Goal: Task Accomplishment & Management: Manage account settings

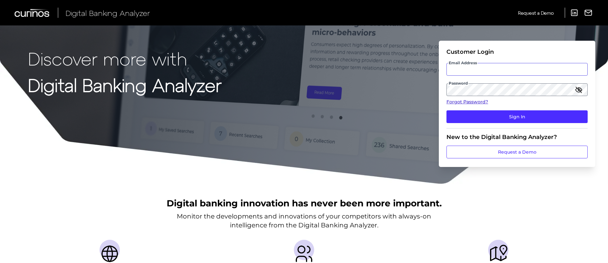
type input "Andreea.Vucea@curinos.com"
click at [480, 105] on link "Forgot Password?" at bounding box center [516, 102] width 141 height 7
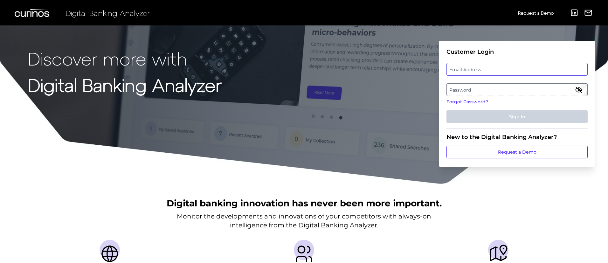
type input "Andreea.Vucea@curinos.com"
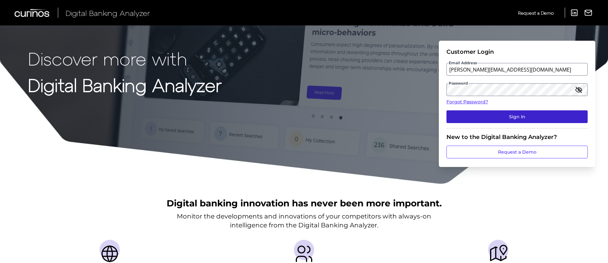
click at [513, 117] on button "Sign In" at bounding box center [516, 116] width 141 height 13
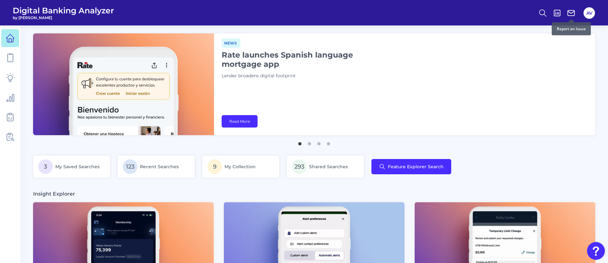
click at [581, 7] on div "AV" at bounding box center [587, 13] width 18 height 15
click at [584, 7] on div "AV" at bounding box center [589, 13] width 15 height 15
click at [588, 13] on button "AV" at bounding box center [588, 12] width 11 height 11
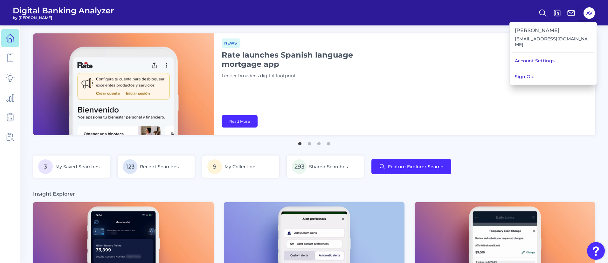
click at [467, 60] on div "News Rate launches Spanish language mortgage app Lender broadens digital footpr…" at bounding box center [404, 84] width 381 height 102
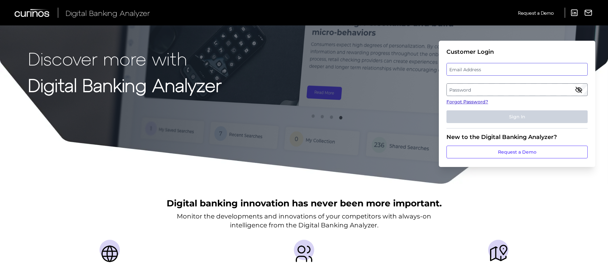
type input "Andreea.Vucea@curinos.com"
click at [483, 101] on link "Forgot Password?" at bounding box center [516, 102] width 141 height 7
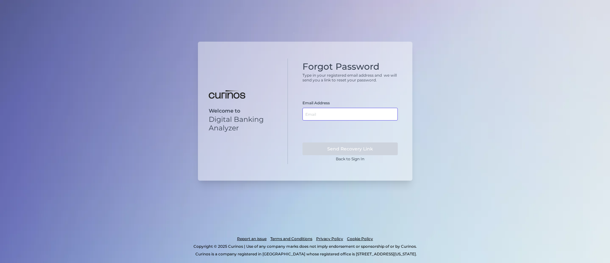
drag, startPoint x: 363, startPoint y: 105, endPoint x: 320, endPoint y: 119, distance: 45.3
click at [320, 119] on input "text" at bounding box center [350, 114] width 95 height 13
paste input "Michael.McCarten@nationwide.co.uk"
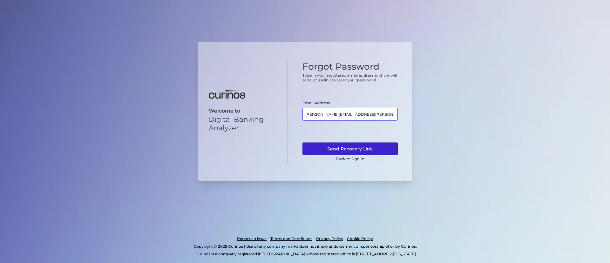
type input "Michael.McCarten@nationwide.co.uk"
click at [369, 144] on button "Send Recovery Link" at bounding box center [350, 148] width 95 height 13
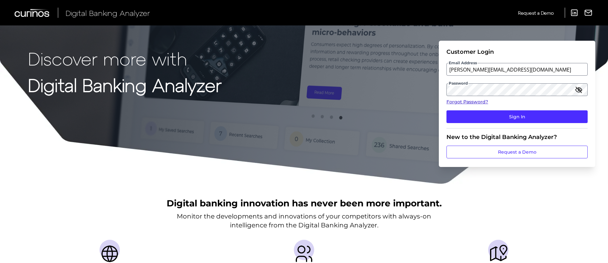
click at [469, 103] on link "Forgot Password?" at bounding box center [516, 102] width 141 height 7
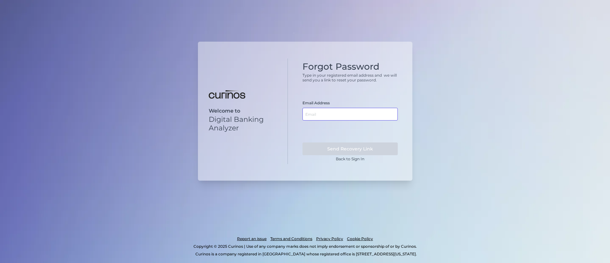
paste input "Michael.McCarten@nationwide.co.uk"
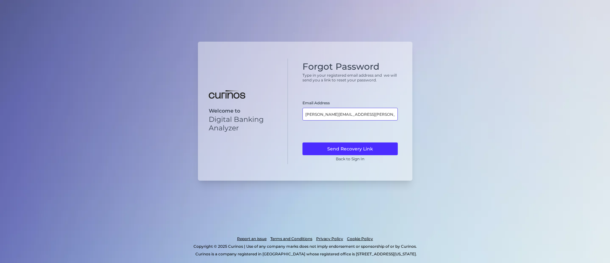
type input "Michael.McCarten@nationwide.co.uk"
click at [459, 119] on div "Welcome to Digital Banking Analyzer Forgot Password Type in your registered ema…" at bounding box center [305, 131] width 610 height 263
